Goal: Task Accomplishment & Management: Use online tool/utility

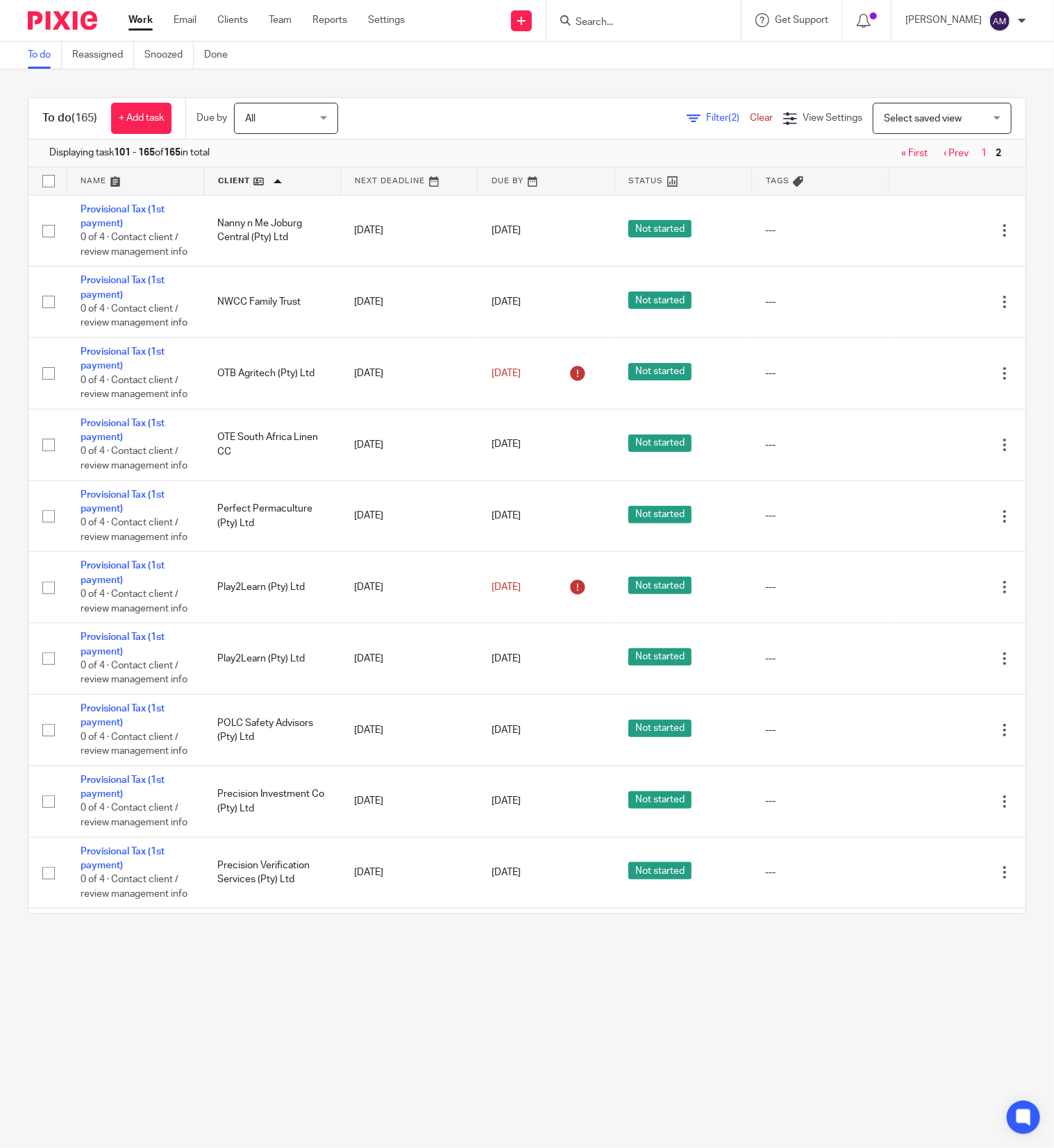
scroll to position [3471, 0]
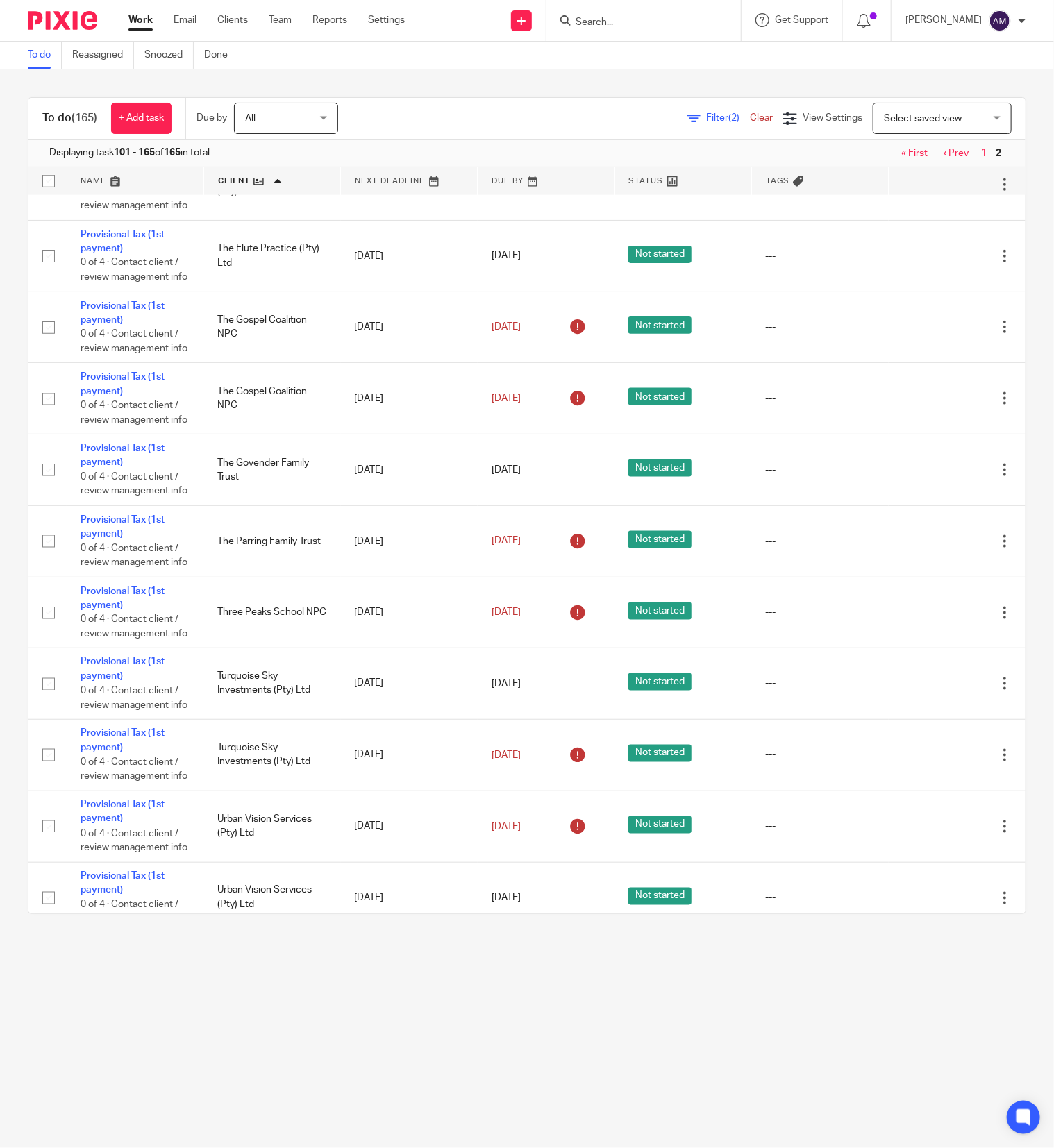
click at [925, 675] on span "Delete" at bounding box center [924, 673] width 29 height 10
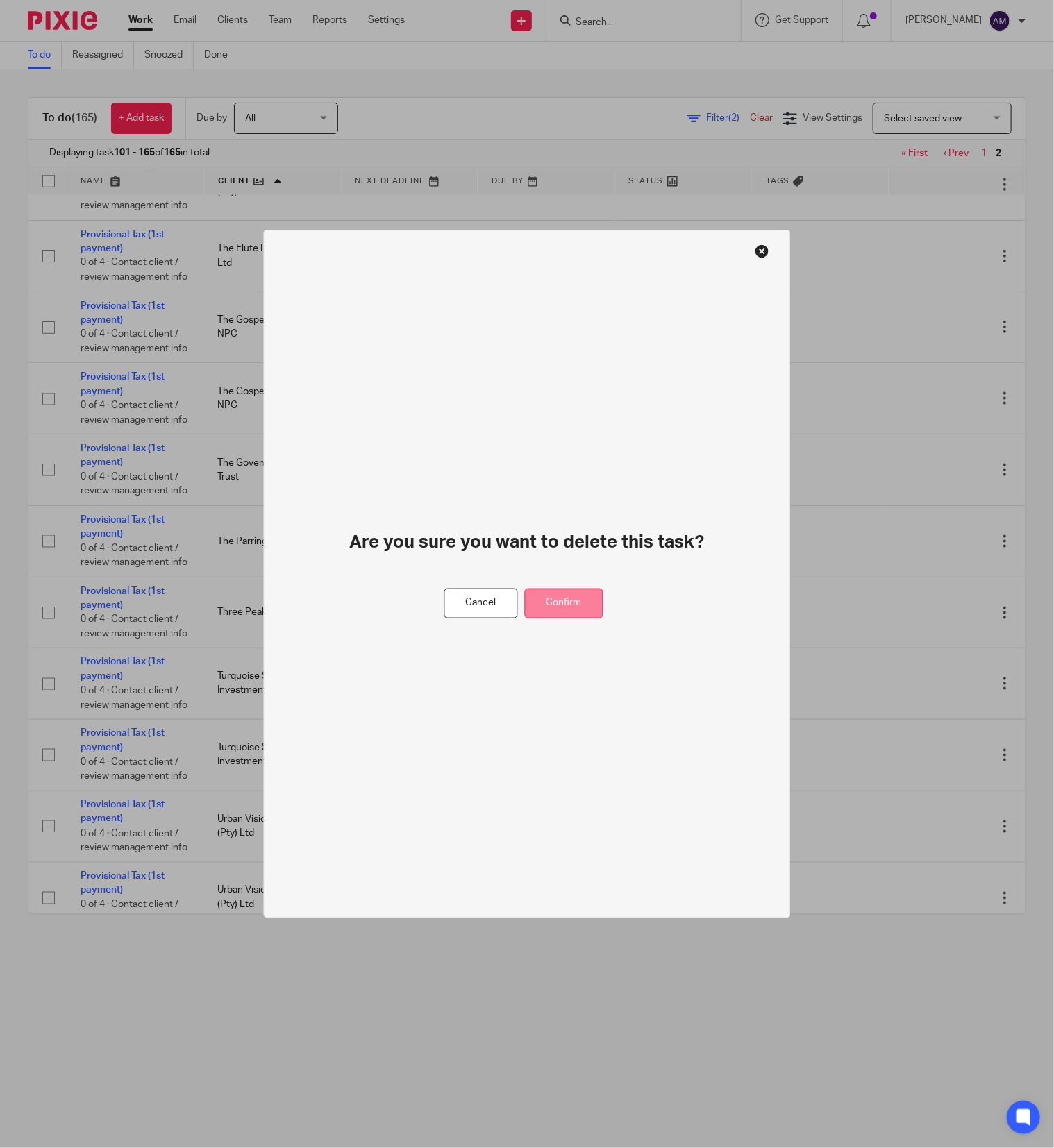
click at [556, 599] on button "Confirm" at bounding box center [564, 604] width 79 height 30
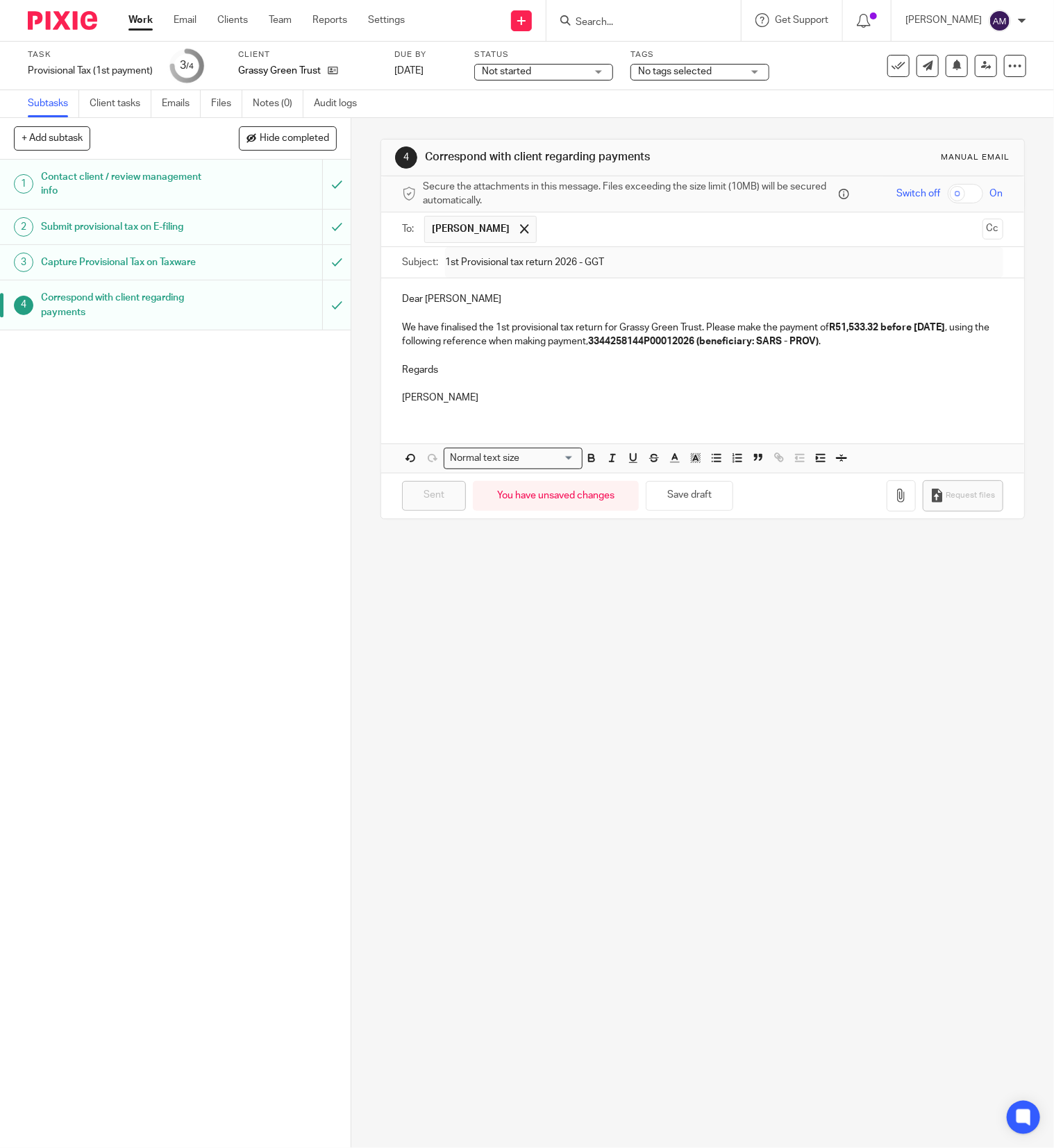
click at [629, 17] on input "Search" at bounding box center [637, 23] width 125 height 13
type input "approved su"
click button "submit" at bounding box center [0, 0] width 0 height 0
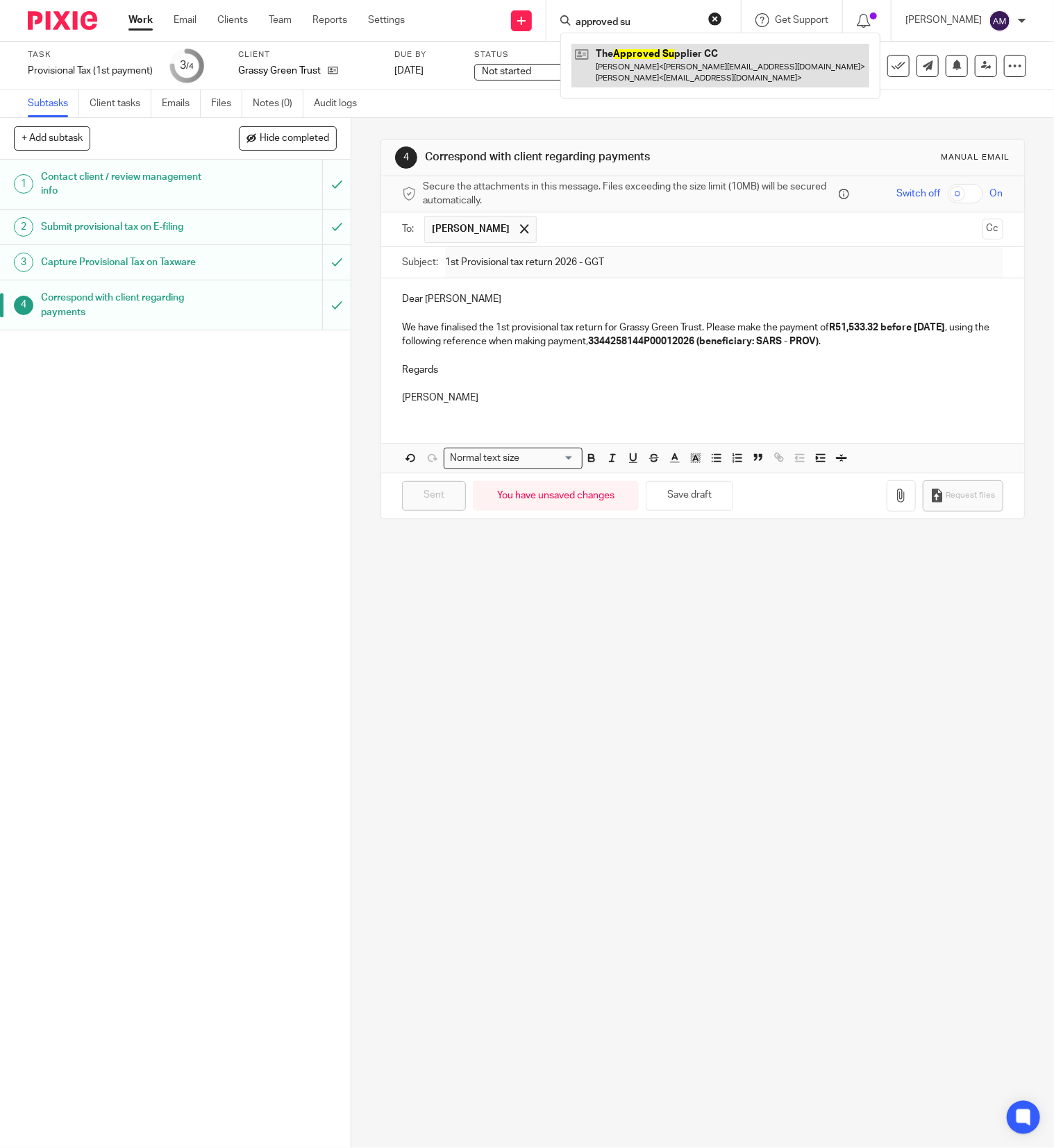
click at [735, 69] on link at bounding box center [720, 65] width 298 height 43
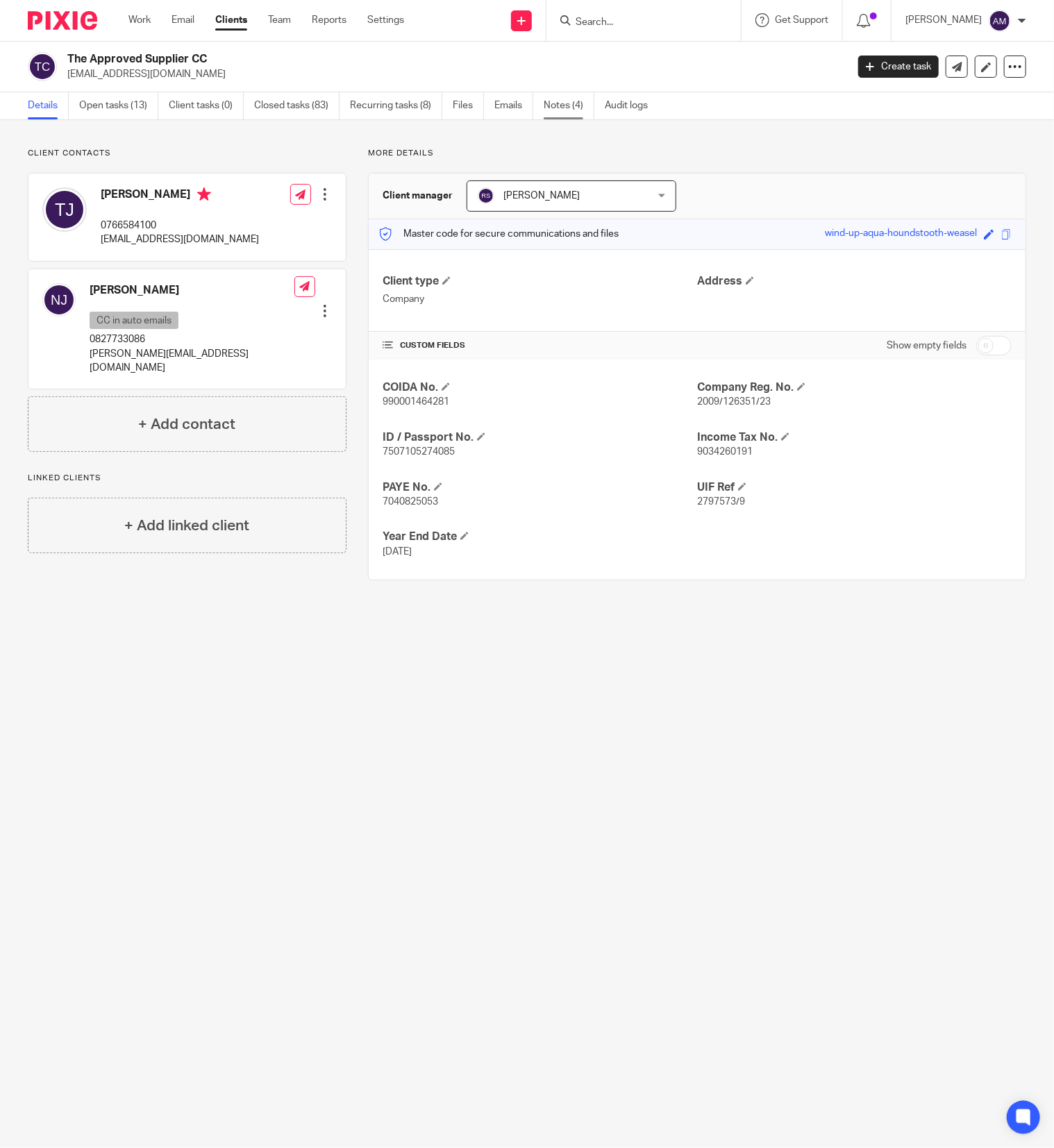
click at [556, 104] on link "Notes (4)" at bounding box center [569, 106] width 51 height 27
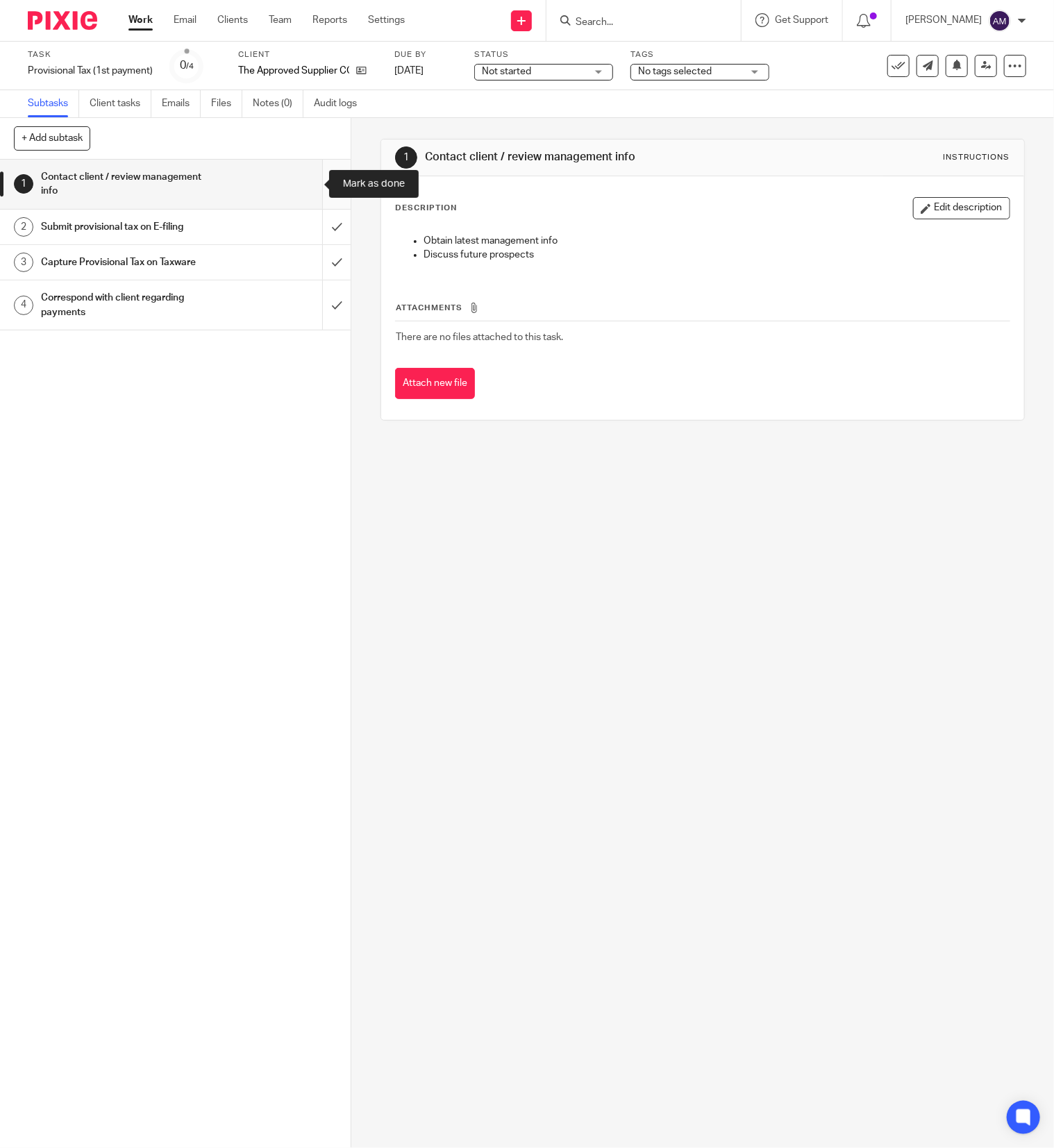
click at [308, 179] on input "submit" at bounding box center [175, 184] width 351 height 50
click at [308, 225] on input "submit" at bounding box center [175, 227] width 351 height 35
click at [308, 259] on input "submit" at bounding box center [175, 262] width 351 height 35
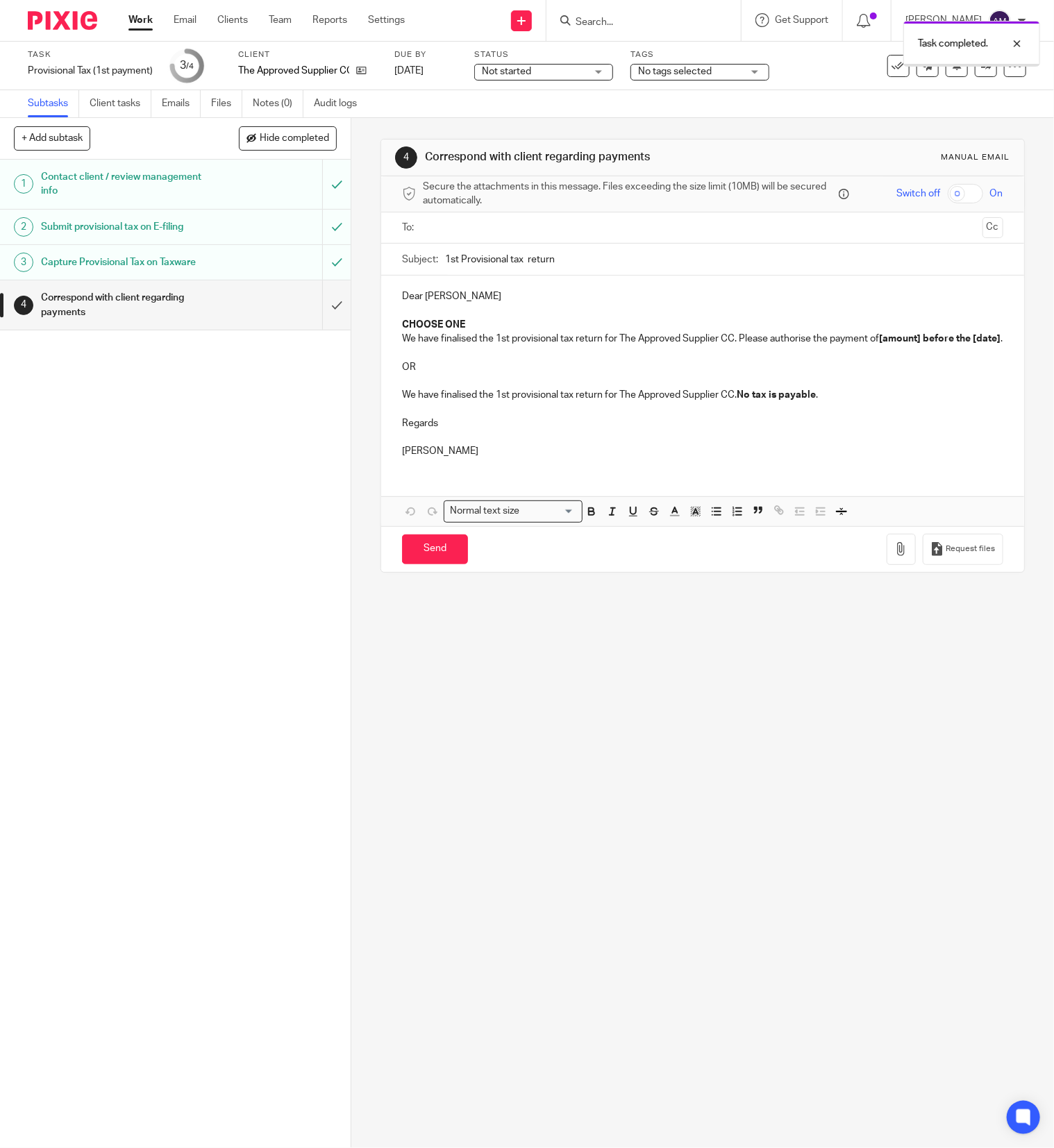
click at [458, 226] on input "text" at bounding box center [702, 228] width 549 height 16
click at [571, 223] on input "text" at bounding box center [760, 230] width 432 height 27
click at [517, 262] on input "1st Provisional tax return" at bounding box center [724, 263] width 559 height 31
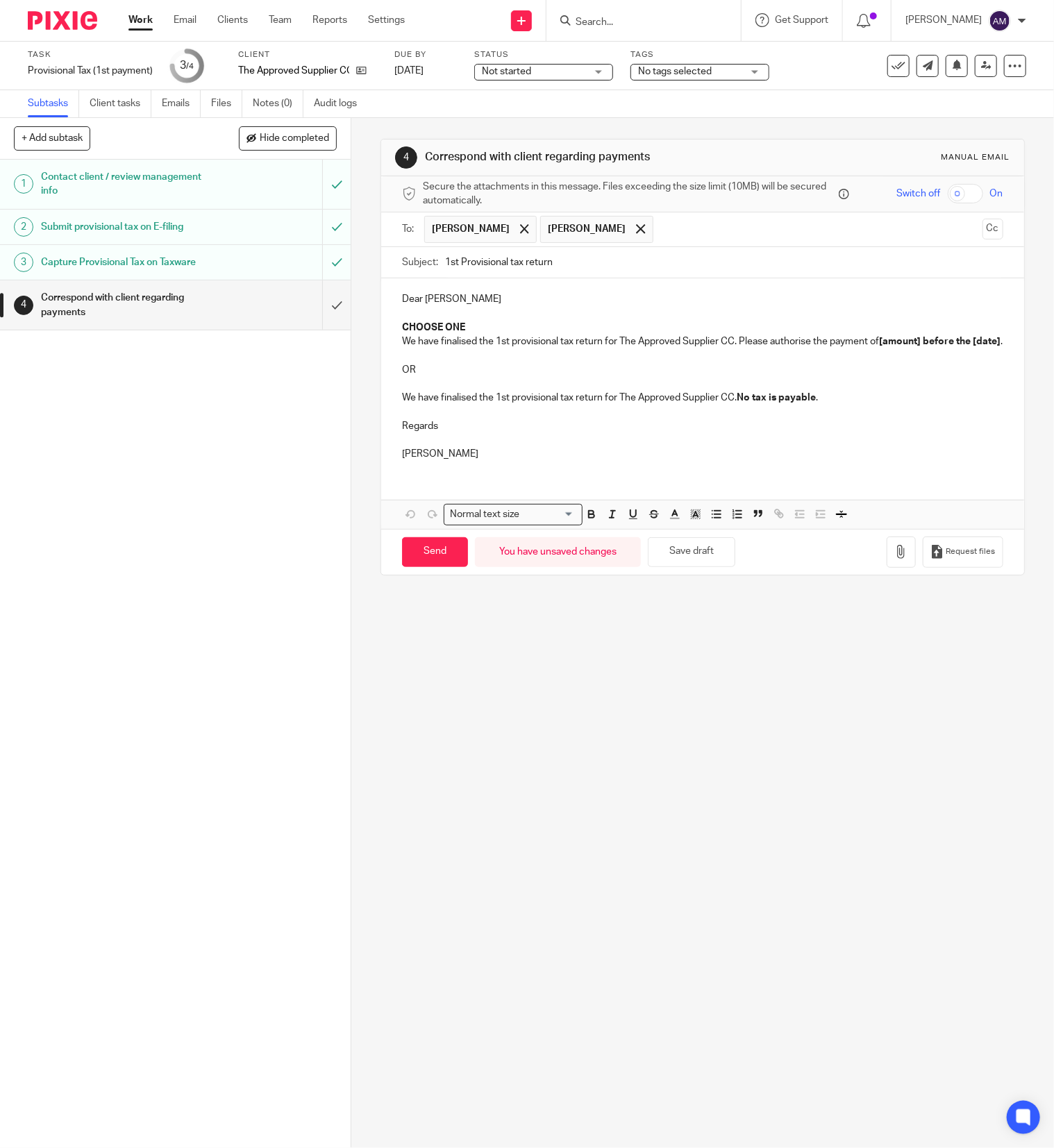
click at [611, 256] on input "1st Provisional tax return" at bounding box center [724, 263] width 559 height 31
type input "1st Provisional tax return 2026"
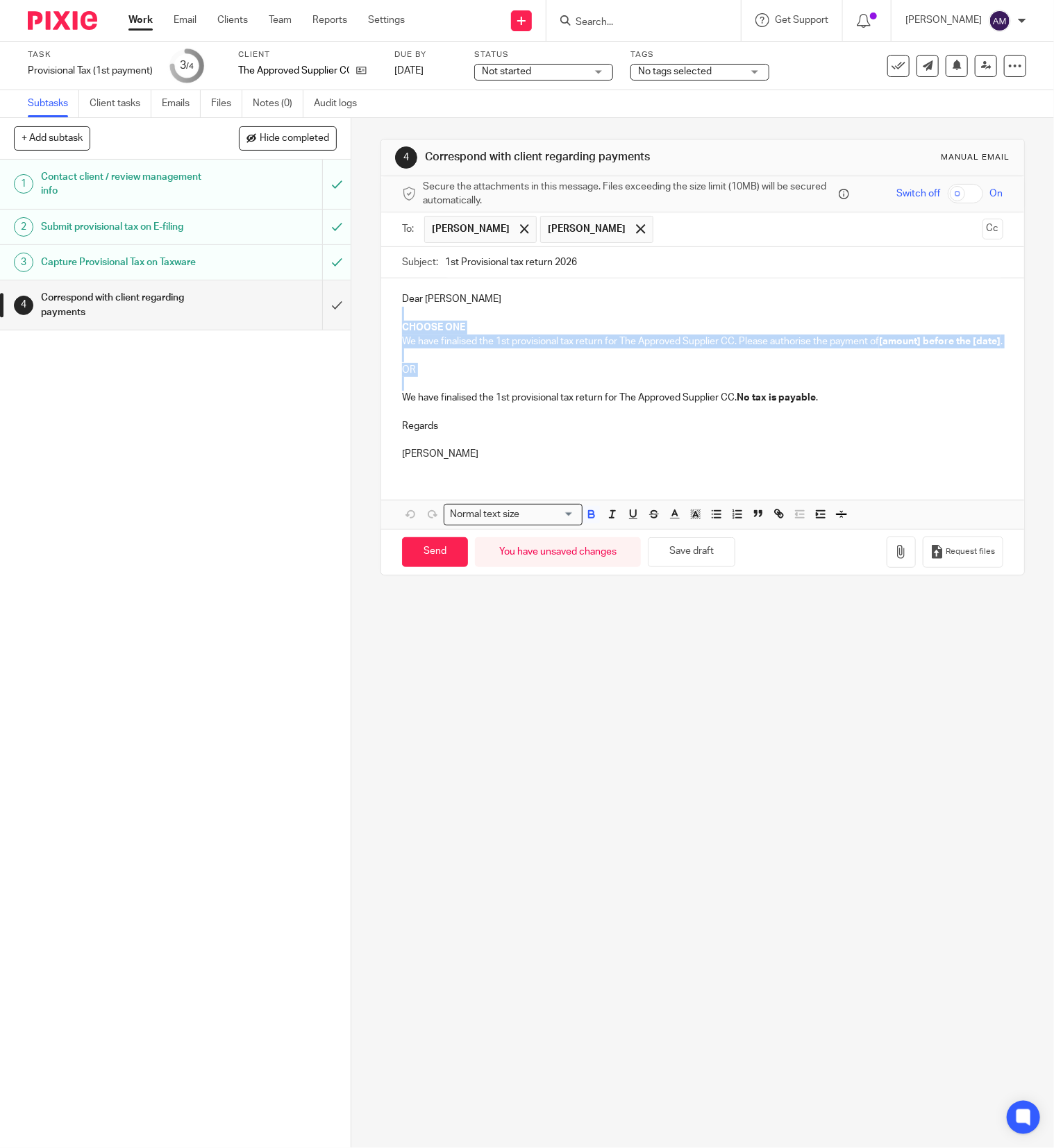
drag, startPoint x: 395, startPoint y: 314, endPoint x: 556, endPoint y: 385, distance: 176.0
click at [439, 393] on div "Dear [PERSON_NAME] CHOOSE ONE We have finalised the 1st provisional tax return …" at bounding box center [702, 375] width 643 height 193
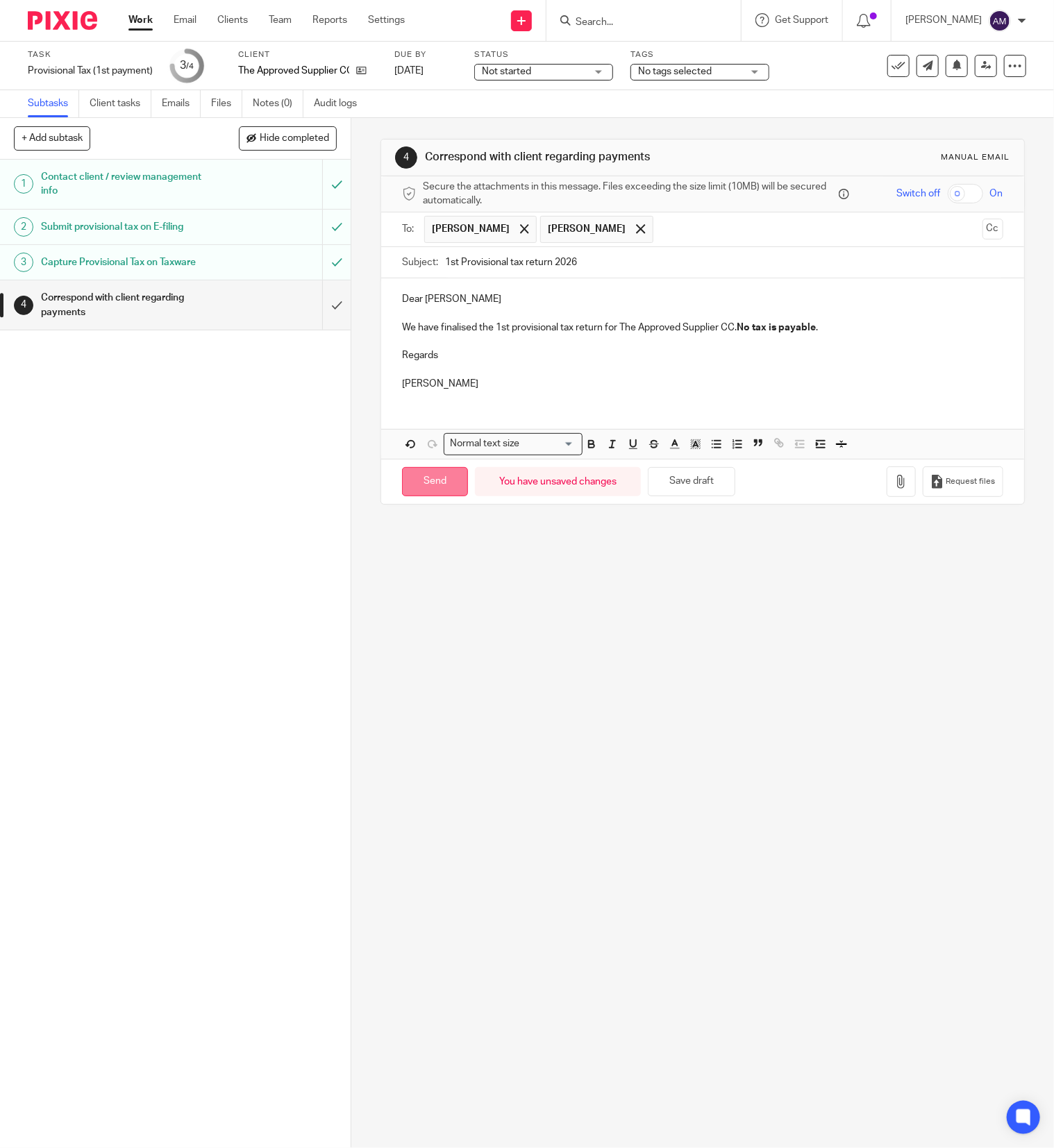
click at [430, 490] on input "Send" at bounding box center [435, 482] width 66 height 30
type input "Sent"
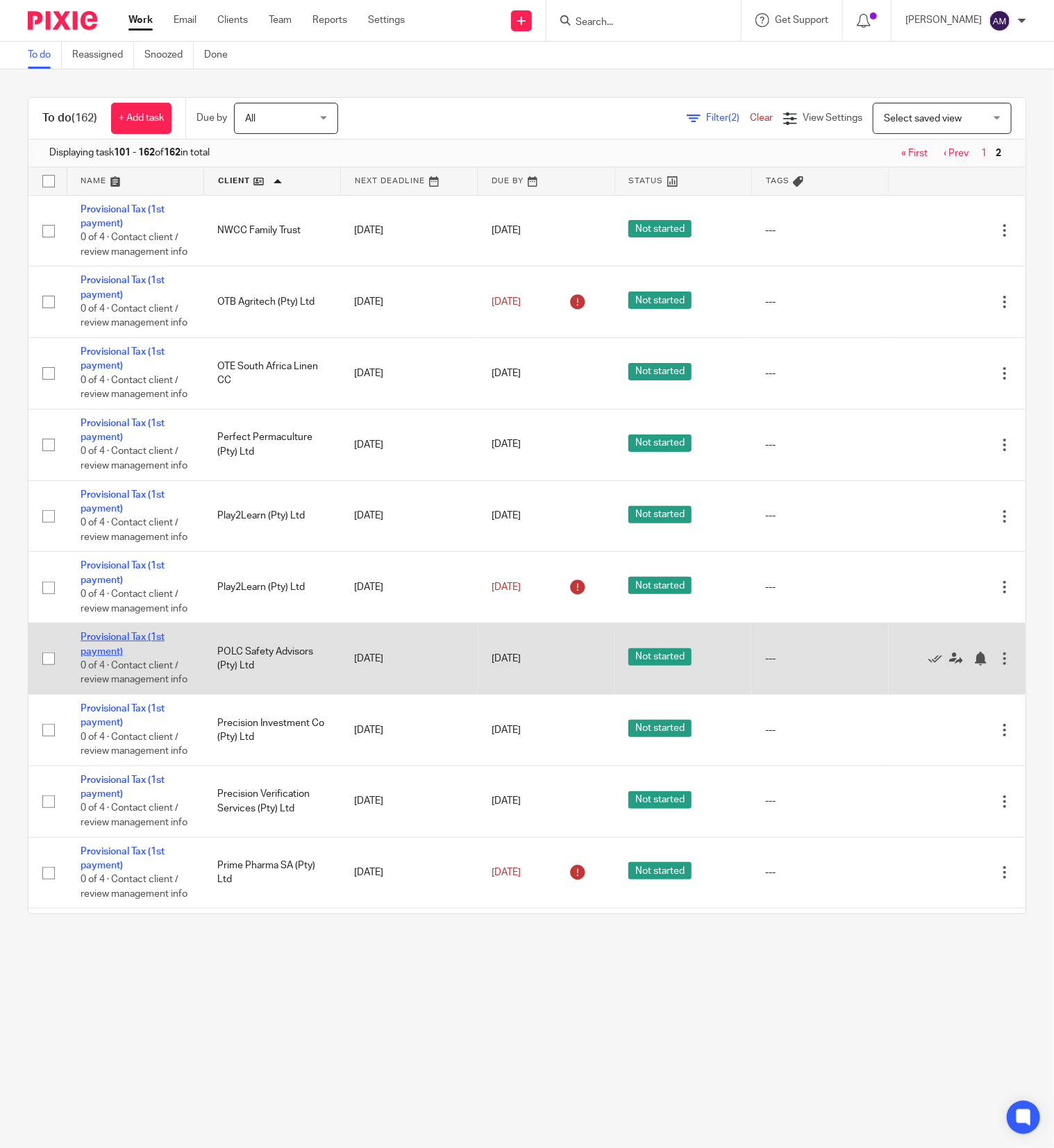
click at [117, 656] on link "Provisional Tax (1st payment)" at bounding box center [123, 643] width 84 height 23
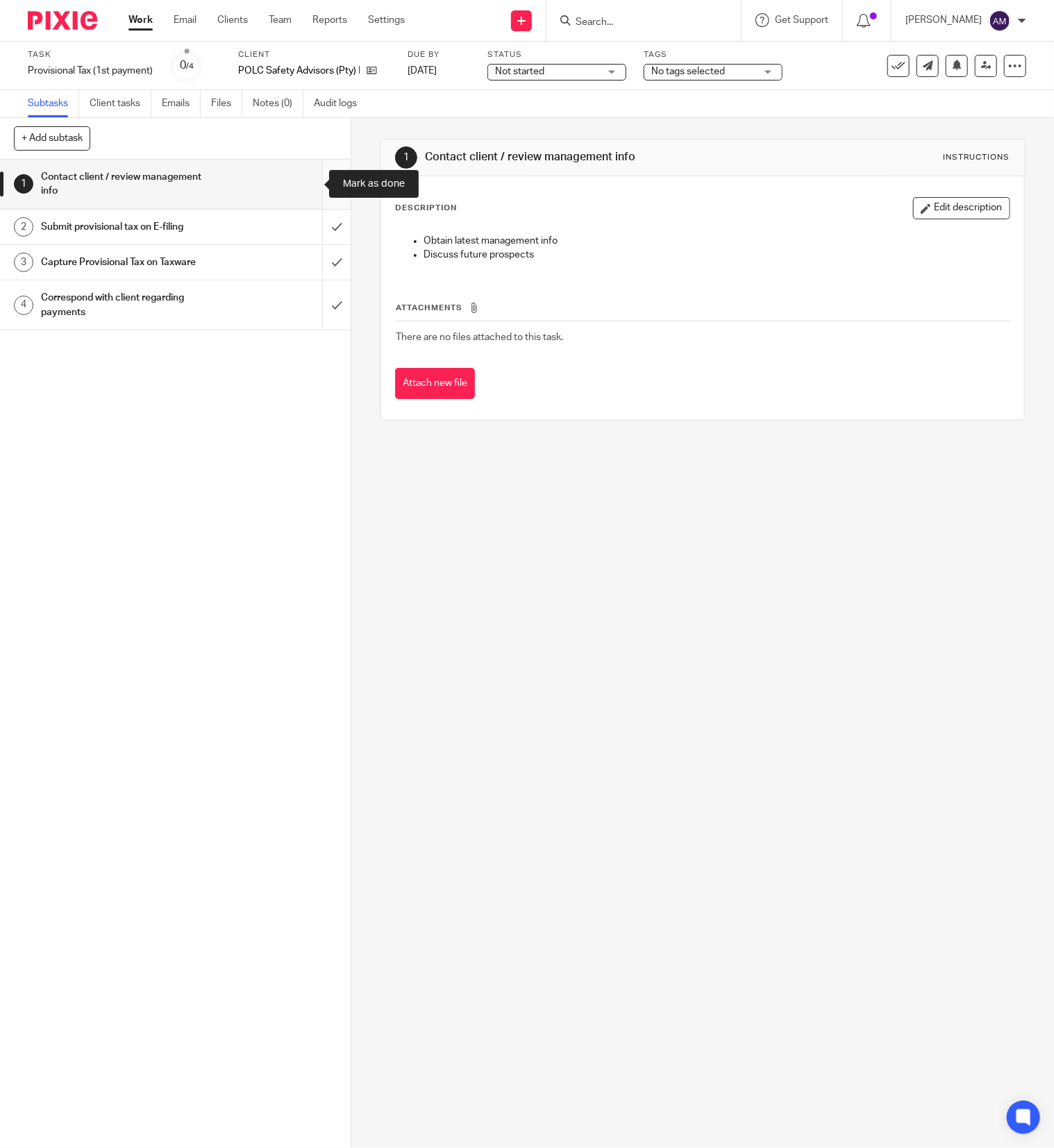
click at [302, 184] on input "submit" at bounding box center [175, 184] width 351 height 50
click at [302, 228] on input "submit" at bounding box center [175, 227] width 351 height 35
click at [306, 257] on input "submit" at bounding box center [175, 262] width 351 height 35
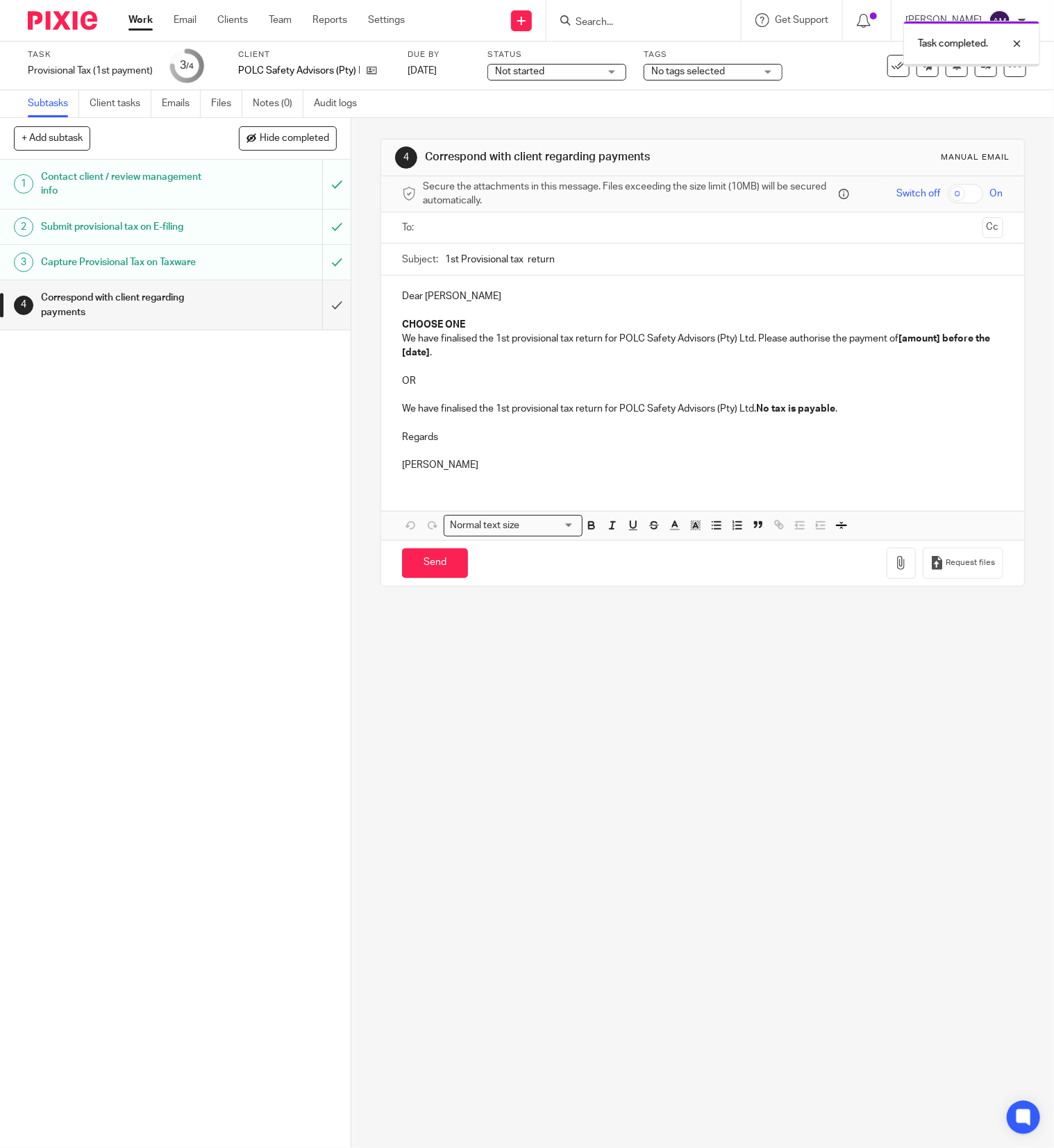
click at [614, 232] on input "text" at bounding box center [702, 228] width 549 height 16
click at [610, 268] on input "1st Provisional tax return" at bounding box center [724, 263] width 559 height 31
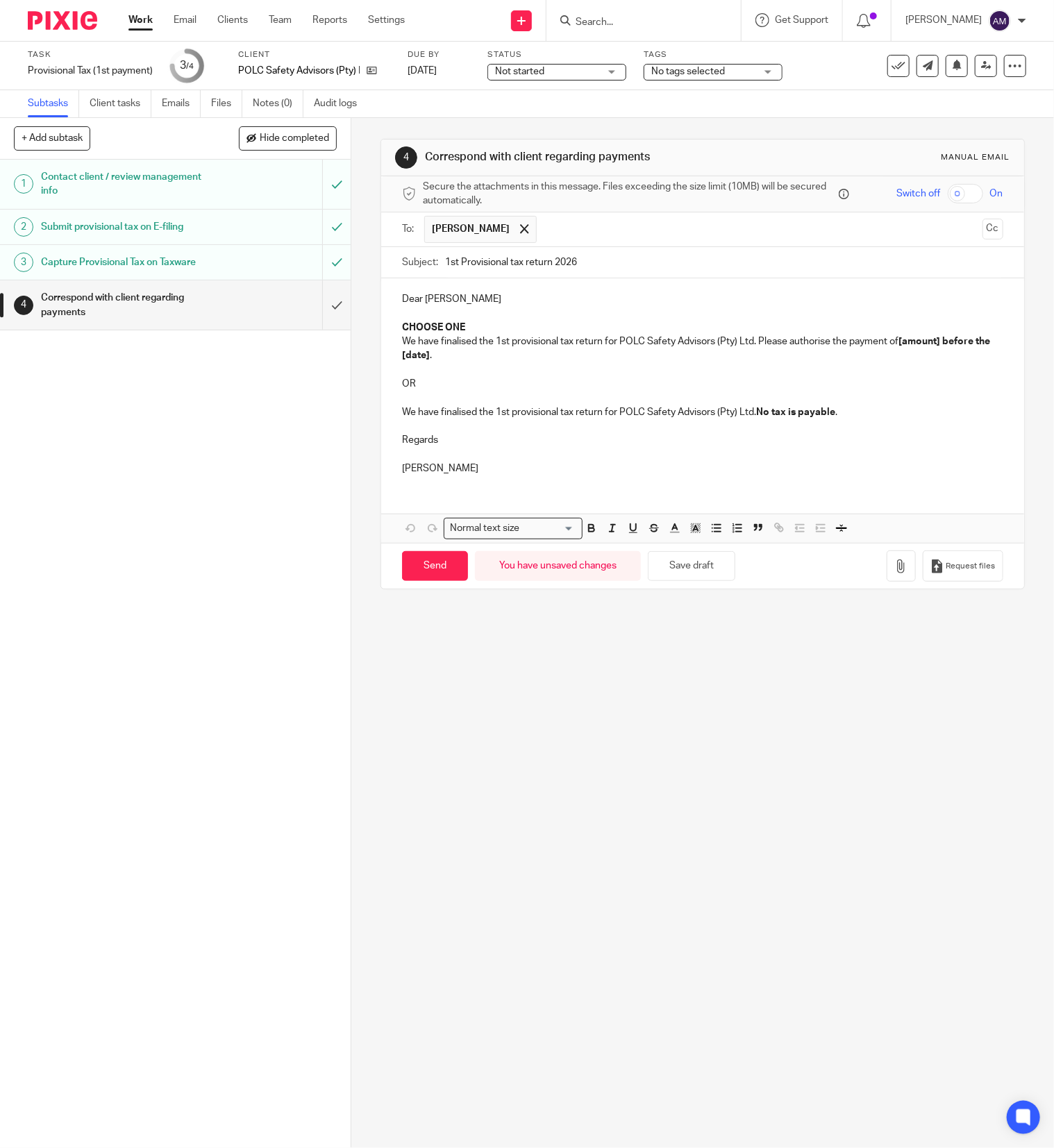
type input "1st Provisional tax return 2026"
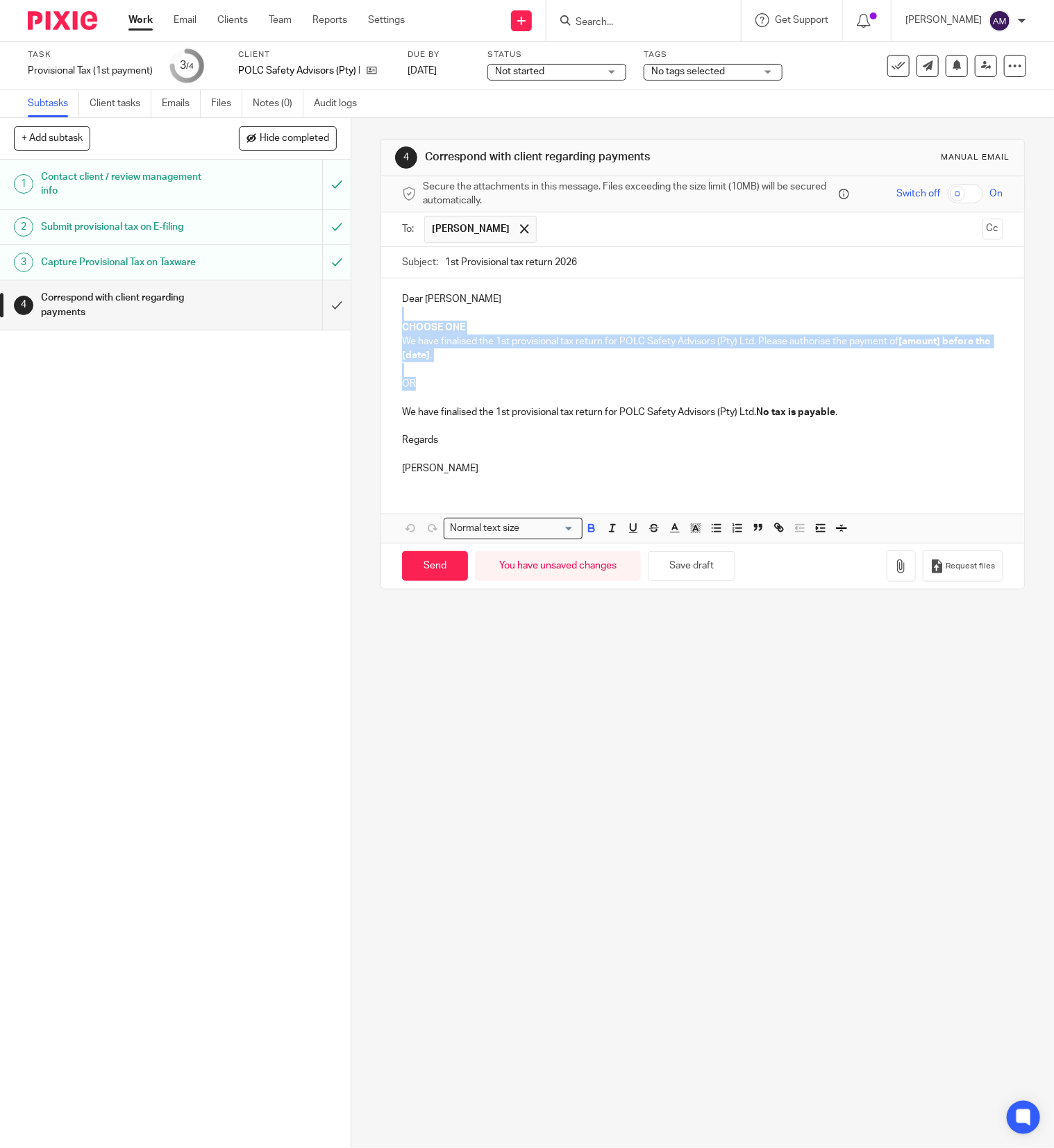
drag, startPoint x: 393, startPoint y: 316, endPoint x: 439, endPoint y: 393, distance: 89.7
click at [439, 393] on div "Dear Chereen CHOOSE ONE We have finalised the 1st provisional tax return for PO…" at bounding box center [702, 382] width 643 height 207
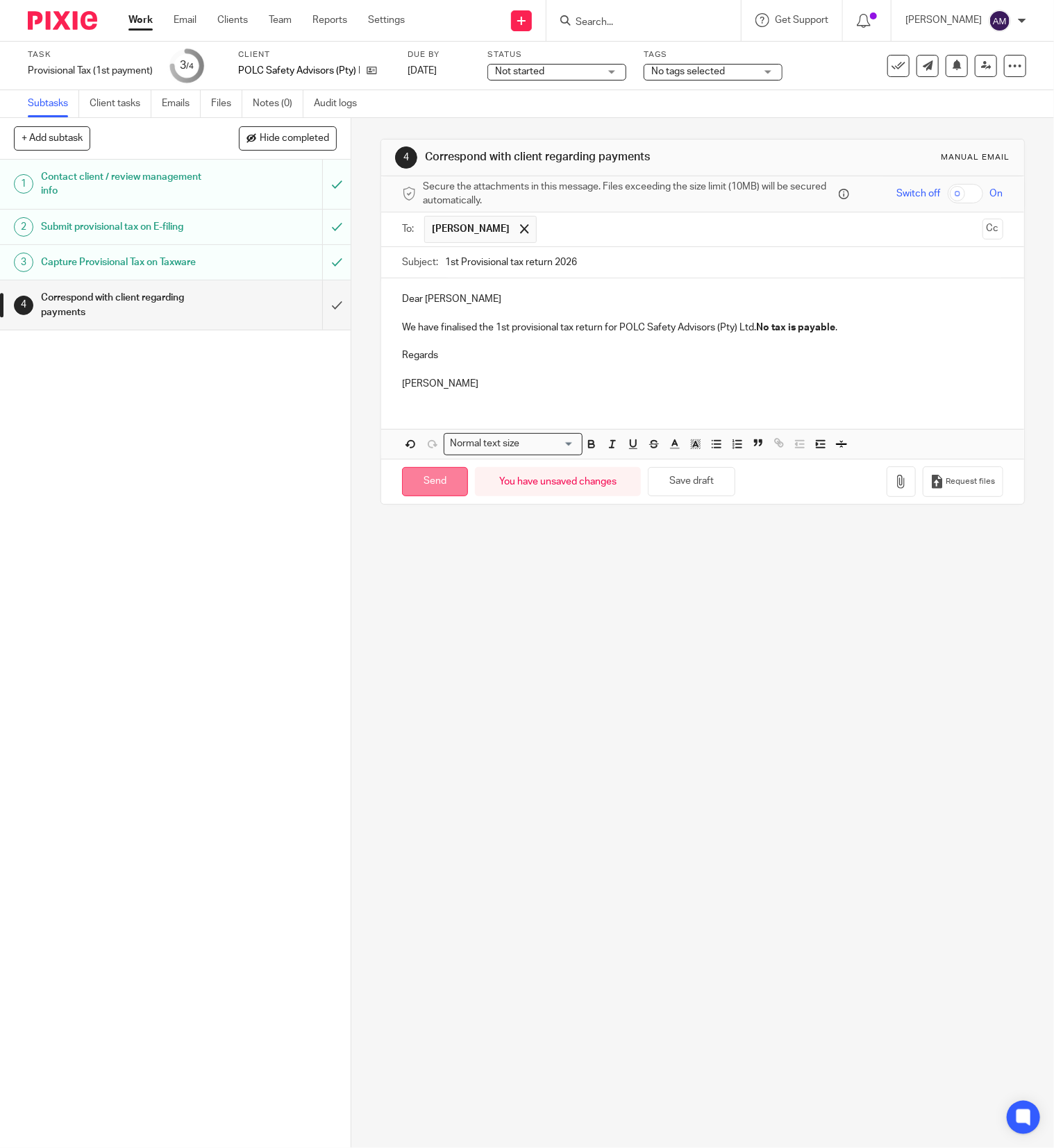
click at [442, 485] on input "Send" at bounding box center [435, 482] width 66 height 30
type input "Sent"
